Goal: Task Accomplishment & Management: Use online tool/utility

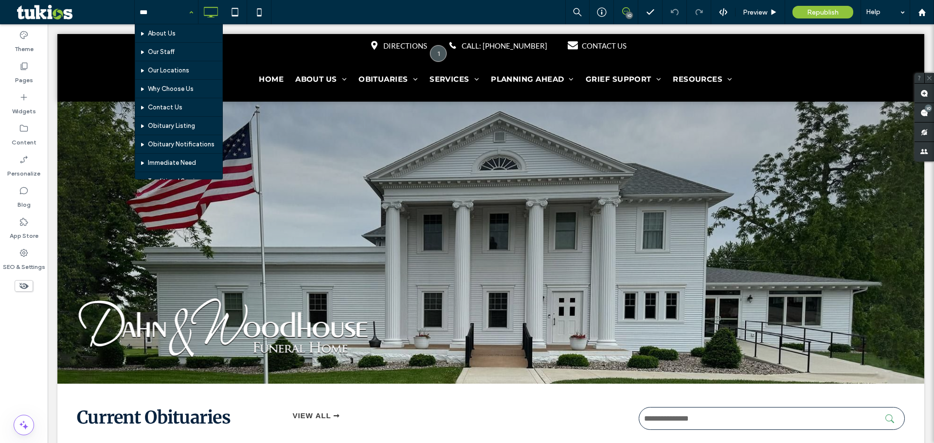
type input "****"
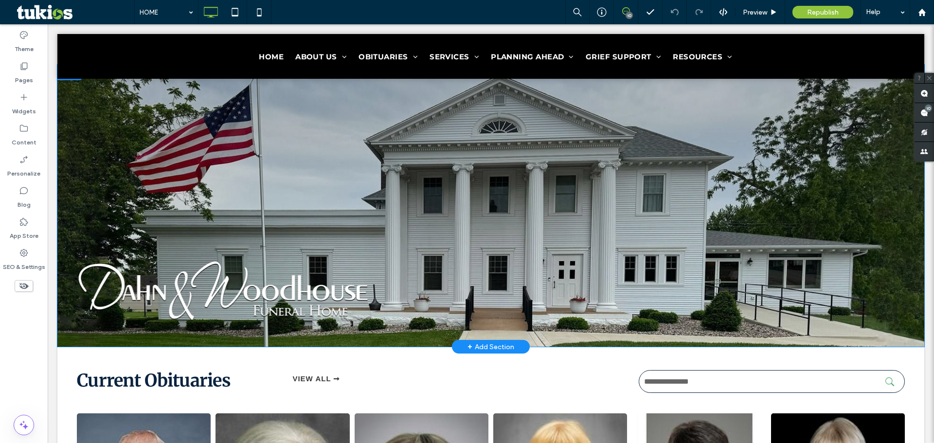
scroll to position [340, 0]
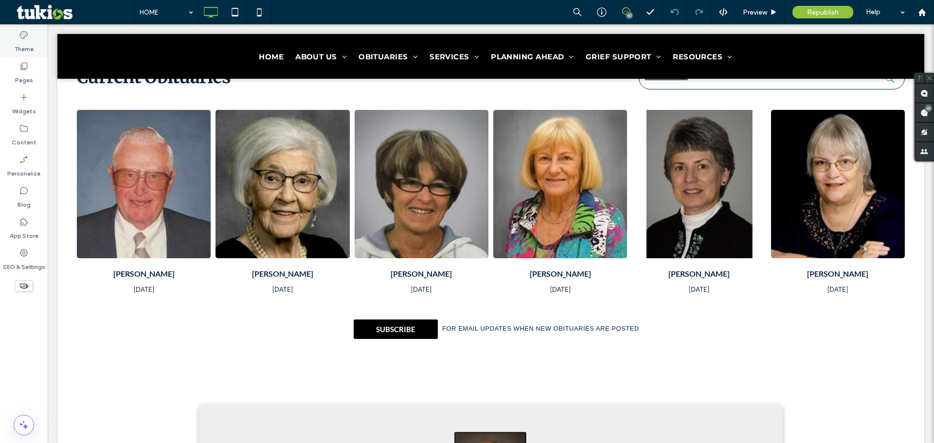
click at [25, 48] on label "Theme" at bounding box center [24, 47] width 19 height 14
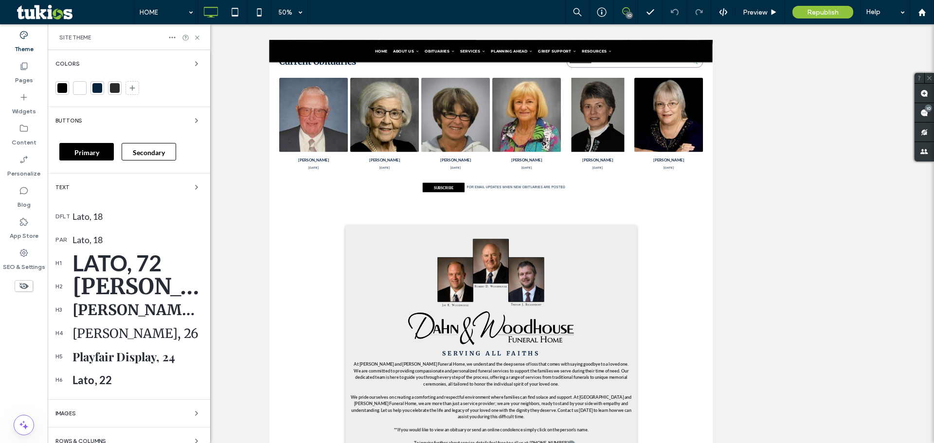
drag, startPoint x: 59, startPoint y: 92, endPoint x: 63, endPoint y: 98, distance: 6.9
click at [58, 92] on div at bounding box center [62, 88] width 10 height 10
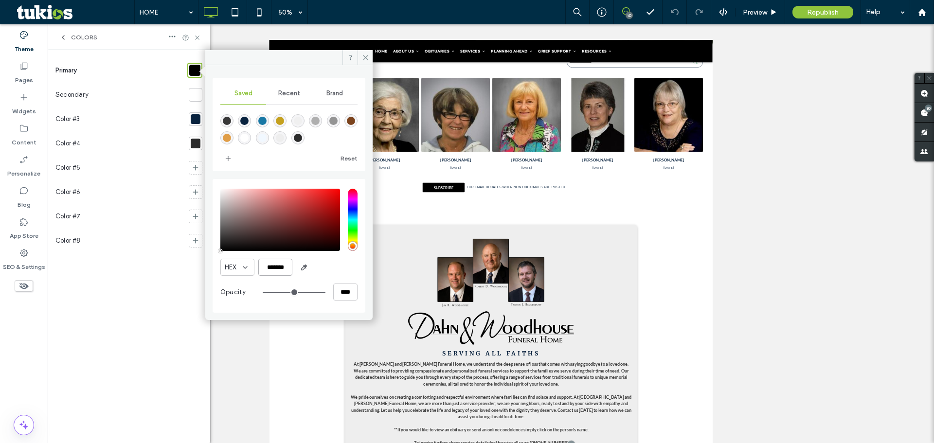
click at [278, 264] on input "*******" at bounding box center [275, 267] width 34 height 17
click at [20, 230] on label "App Store" at bounding box center [24, 234] width 29 height 14
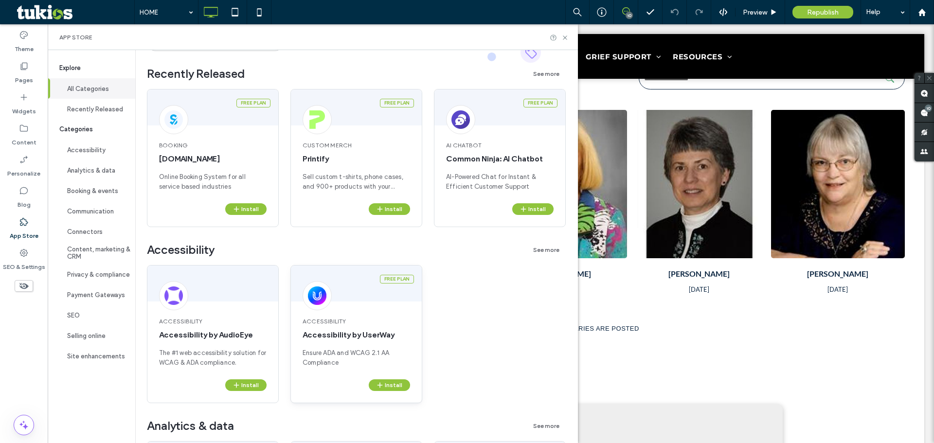
scroll to position [97, 0]
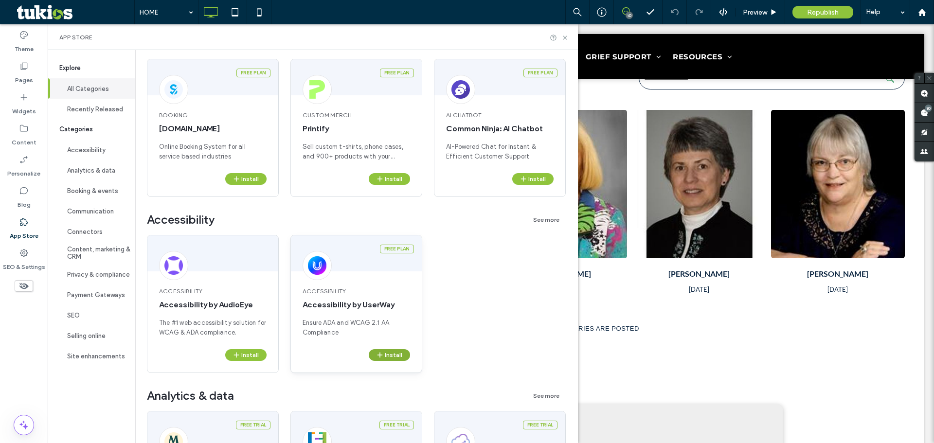
click at [389, 359] on button "Install" at bounding box center [389, 355] width 41 height 12
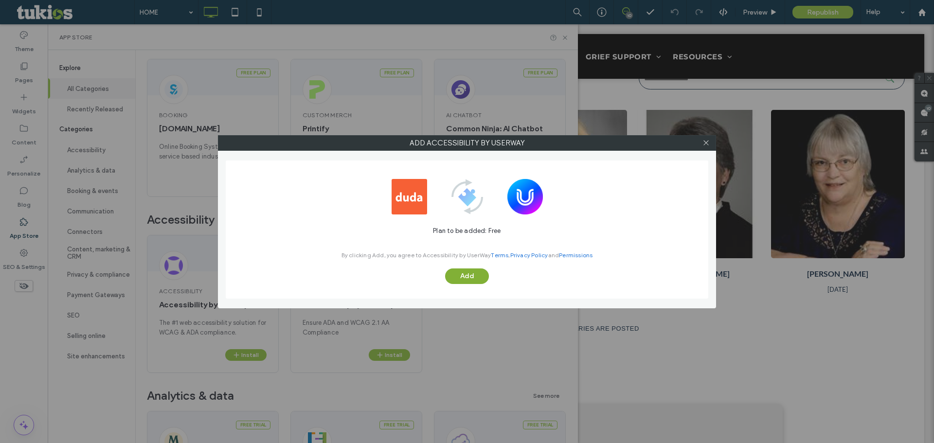
click at [462, 276] on button "Add" at bounding box center [467, 276] width 44 height 16
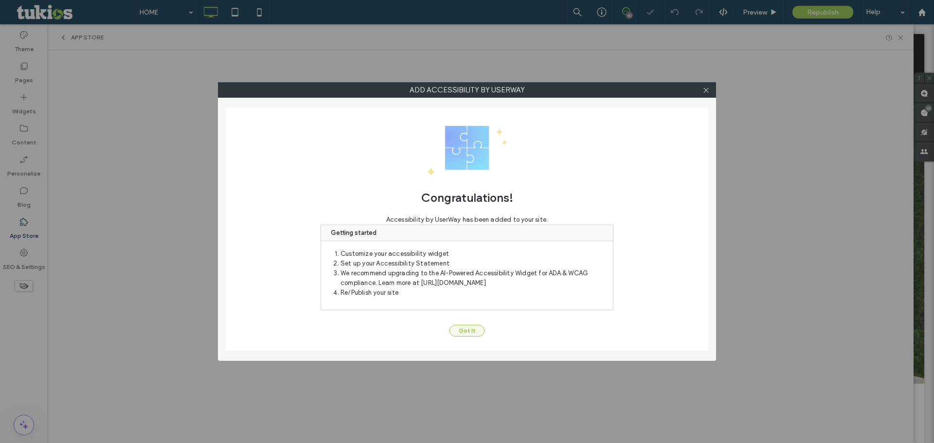
scroll to position [0, 0]
click at [463, 335] on button "Got It" at bounding box center [466, 331] width 35 height 12
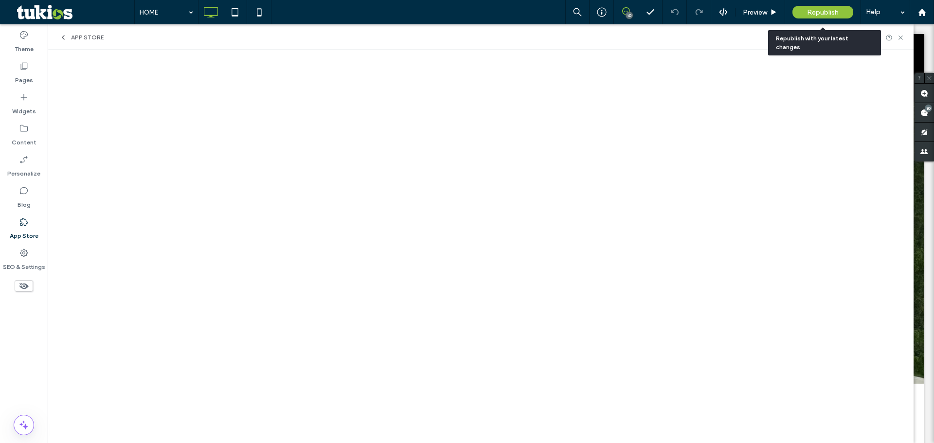
click at [828, 16] on span "Republish" at bounding box center [823, 12] width 32 height 8
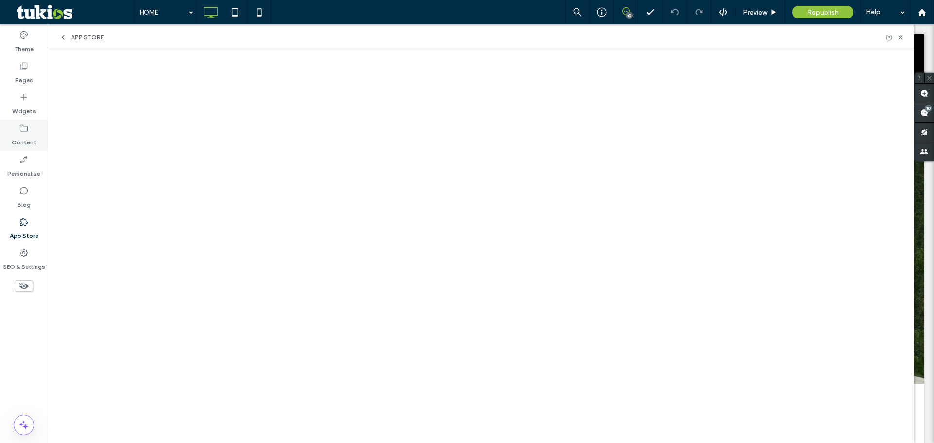
click at [17, 143] on label "Content" at bounding box center [24, 140] width 25 height 14
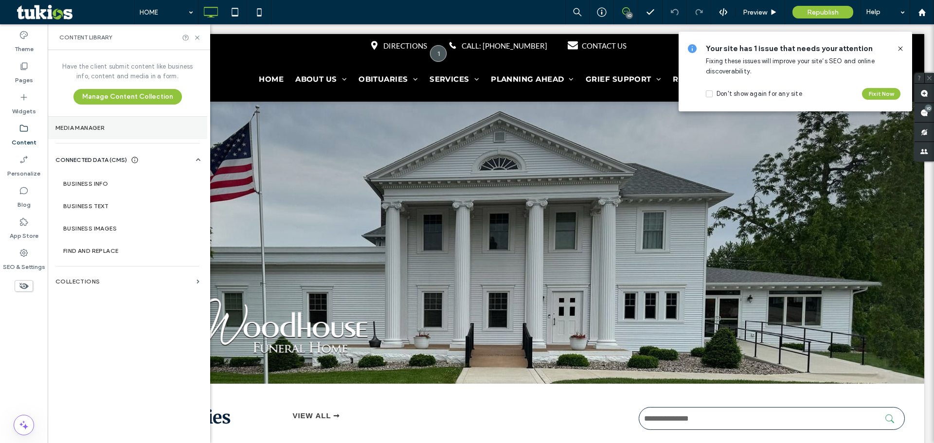
click at [83, 133] on section "Media Manager" at bounding box center [128, 128] width 160 height 22
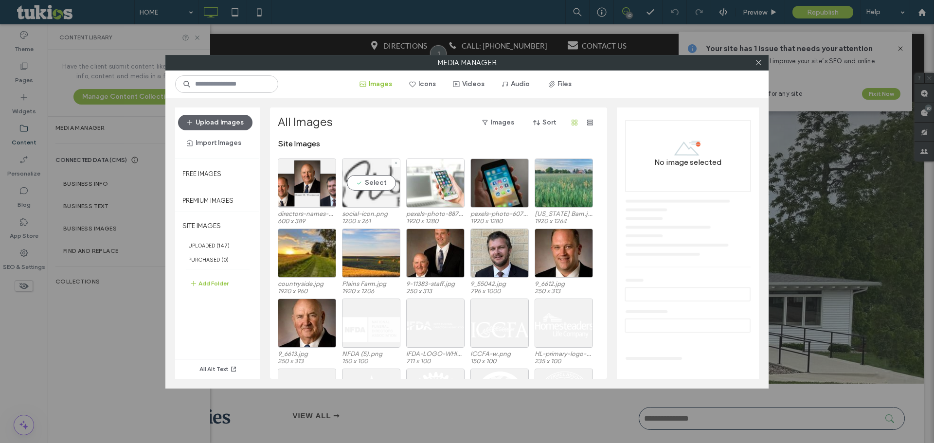
click at [360, 187] on div "Select" at bounding box center [371, 183] width 58 height 49
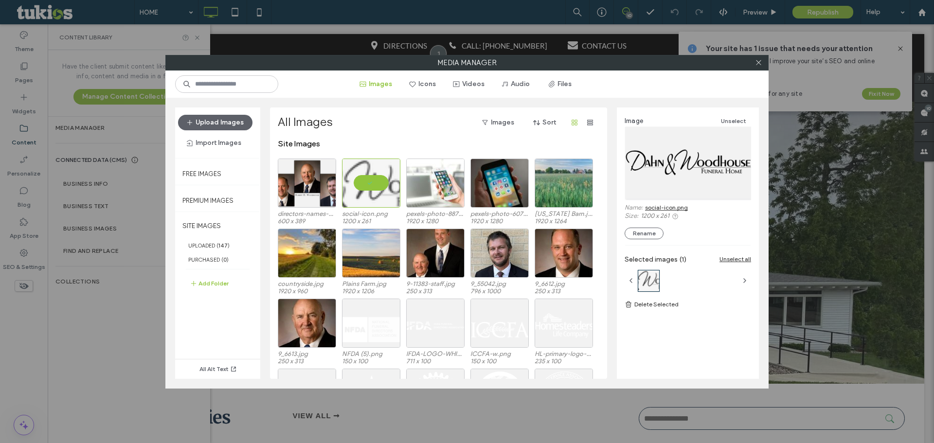
click at [683, 205] on link "social-icon.png" at bounding box center [666, 207] width 43 height 7
click at [118, 304] on div "Media Manager Images Icons Videos Audio Files Upload Images Import Images Free …" at bounding box center [467, 221] width 934 height 443
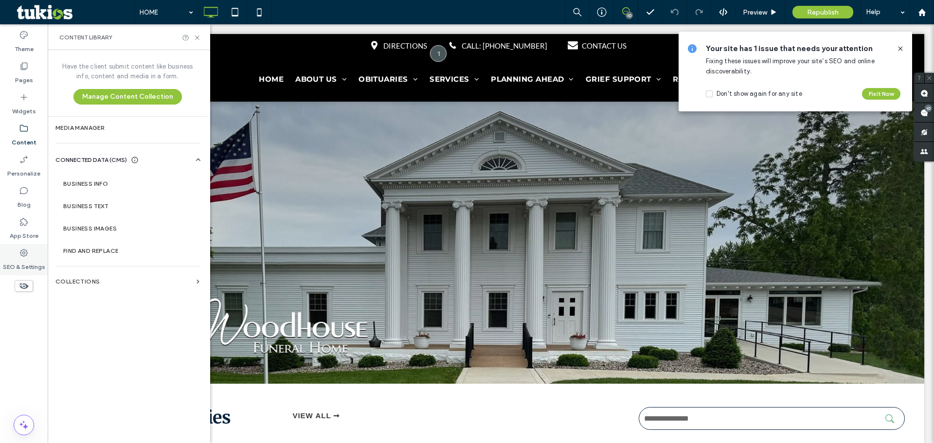
click at [30, 261] on label "SEO & Settings" at bounding box center [24, 265] width 42 height 14
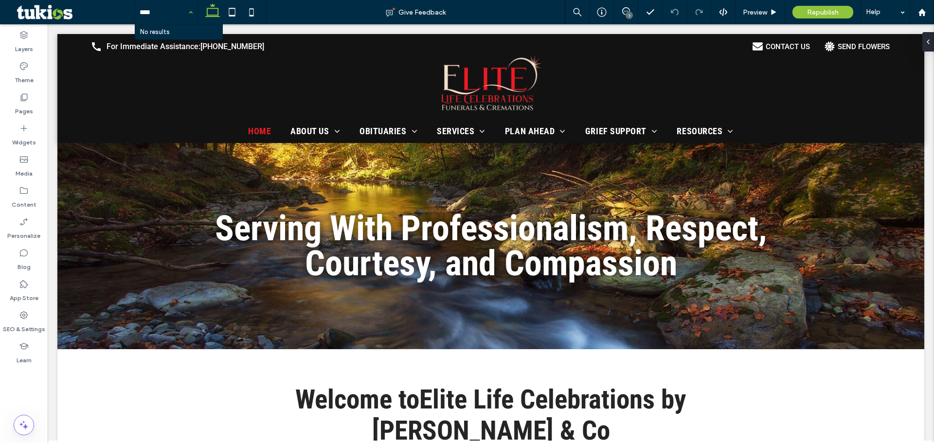
type input "****"
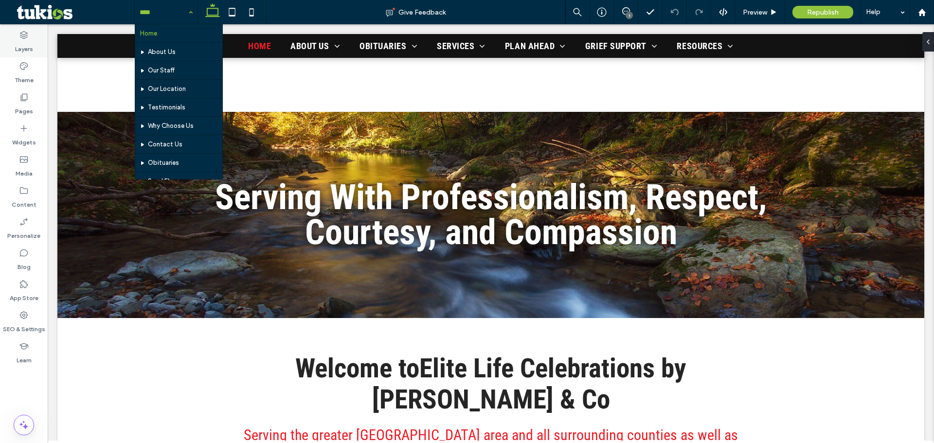
scroll to position [49, 0]
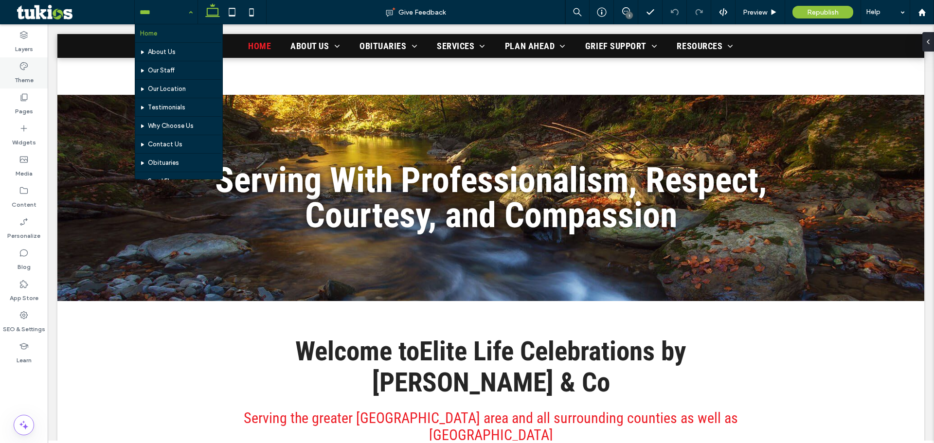
click at [24, 74] on label "Theme" at bounding box center [24, 78] width 19 height 14
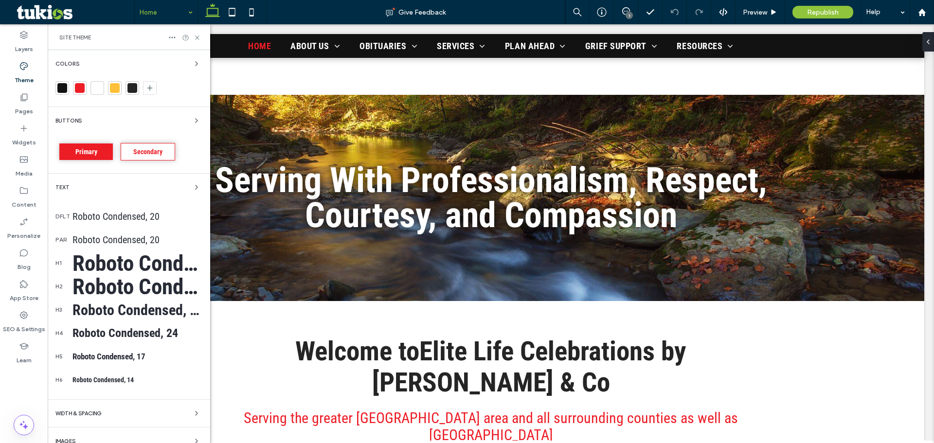
click at [66, 94] on div at bounding box center [62, 88] width 14 height 14
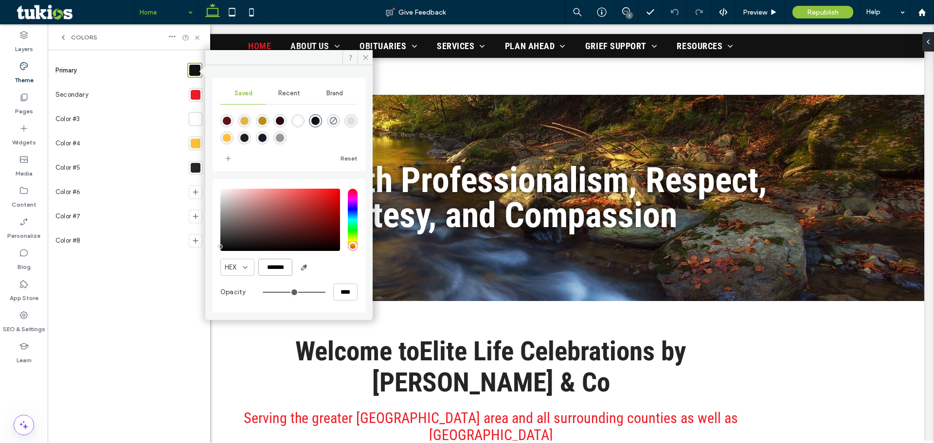
click at [275, 268] on input "*******" at bounding box center [275, 267] width 34 height 17
click at [24, 293] on label "App Store" at bounding box center [24, 296] width 29 height 14
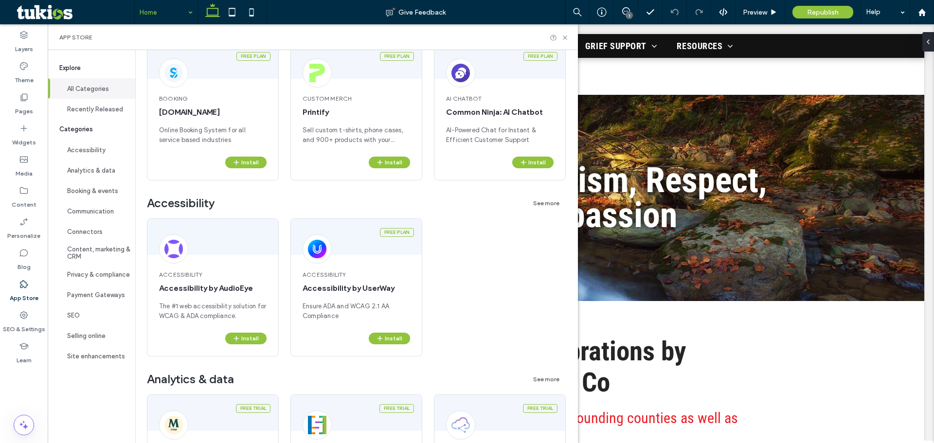
scroll to position [146, 0]
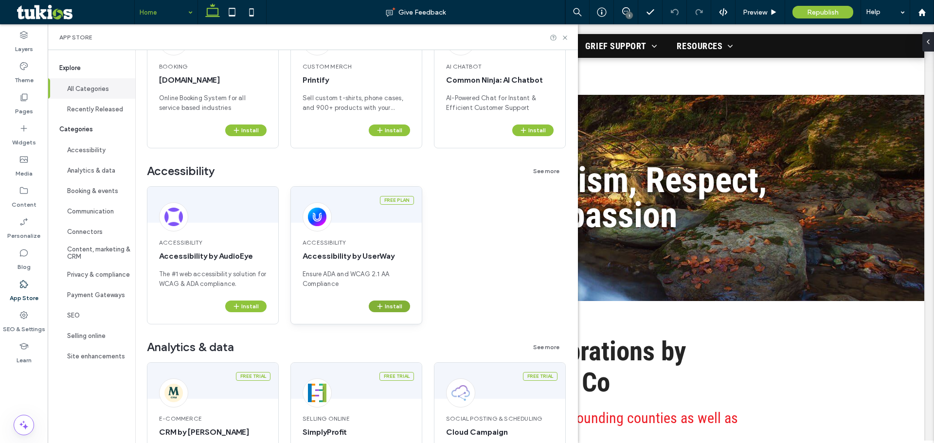
click at [395, 308] on button "Install" at bounding box center [389, 307] width 41 height 12
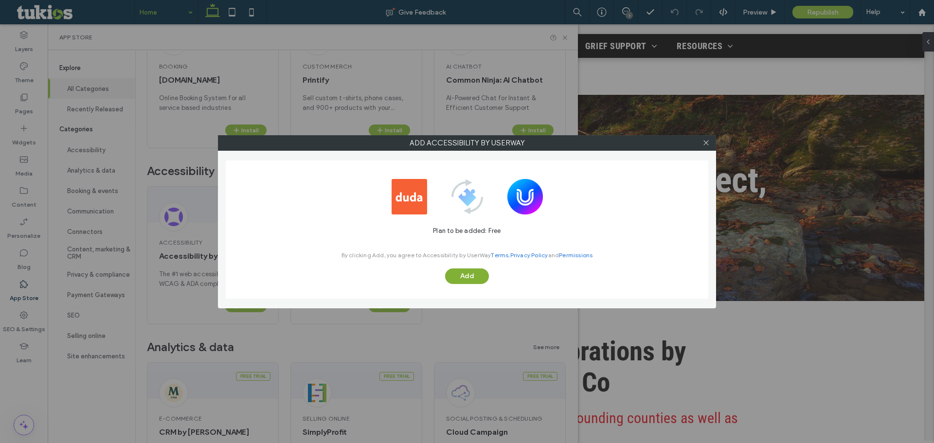
click at [459, 281] on button "Add" at bounding box center [467, 276] width 44 height 16
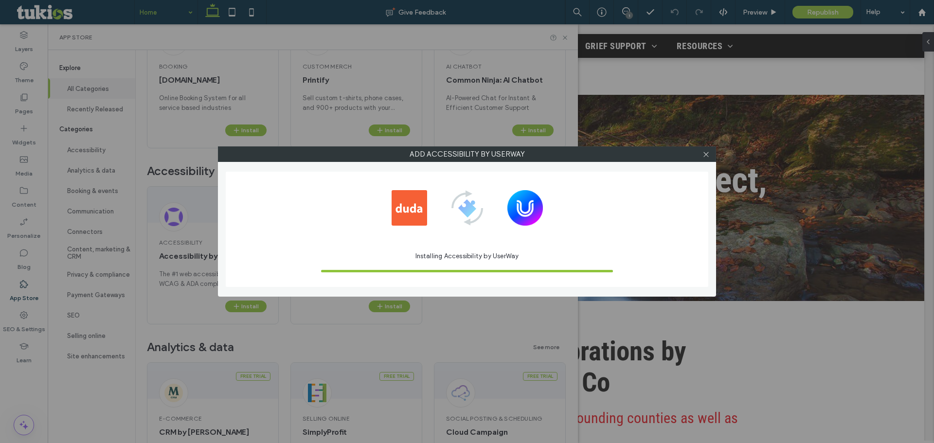
scroll to position [0, 0]
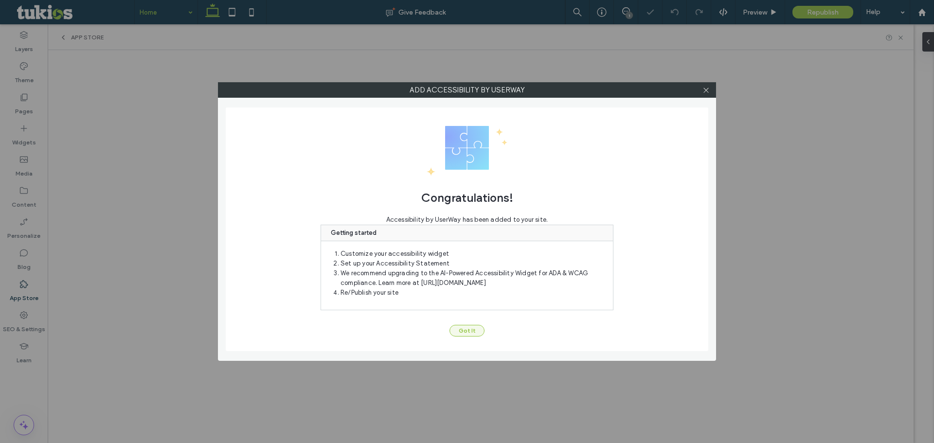
click at [469, 332] on button "Got It" at bounding box center [466, 331] width 35 height 12
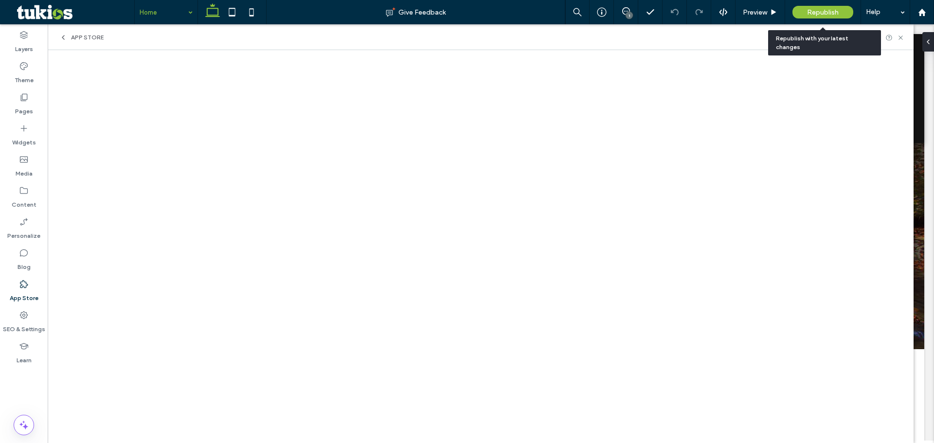
click at [825, 13] on span "Republish" at bounding box center [823, 12] width 32 height 8
